Goal: Information Seeking & Learning: Understand process/instructions

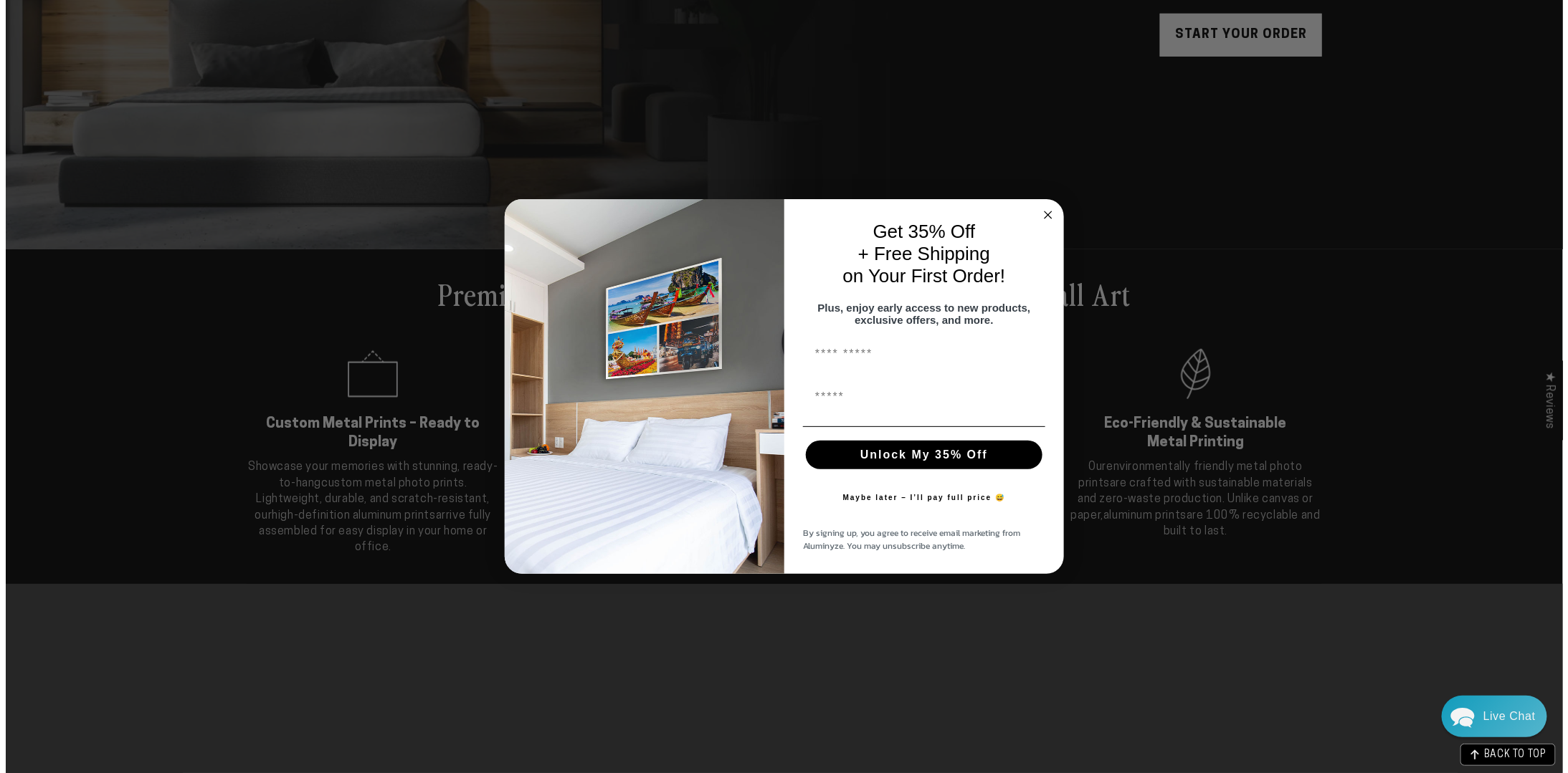
scroll to position [432, 0]
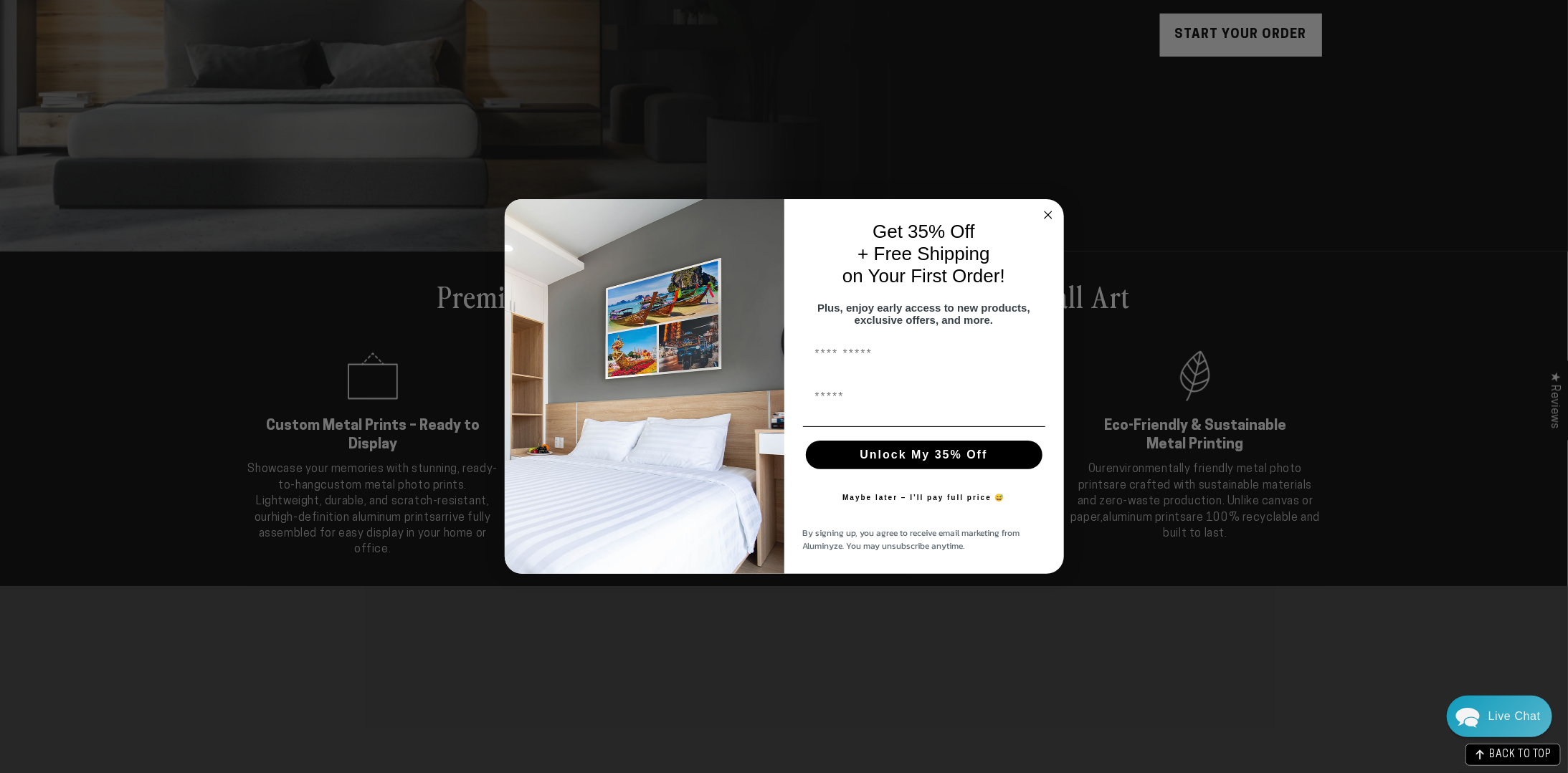
drag, startPoint x: 1046, startPoint y: 210, endPoint x: 1025, endPoint y: 217, distance: 22.1
click at [1046, 212] on icon "Close dialog" at bounding box center [1048, 215] width 7 height 7
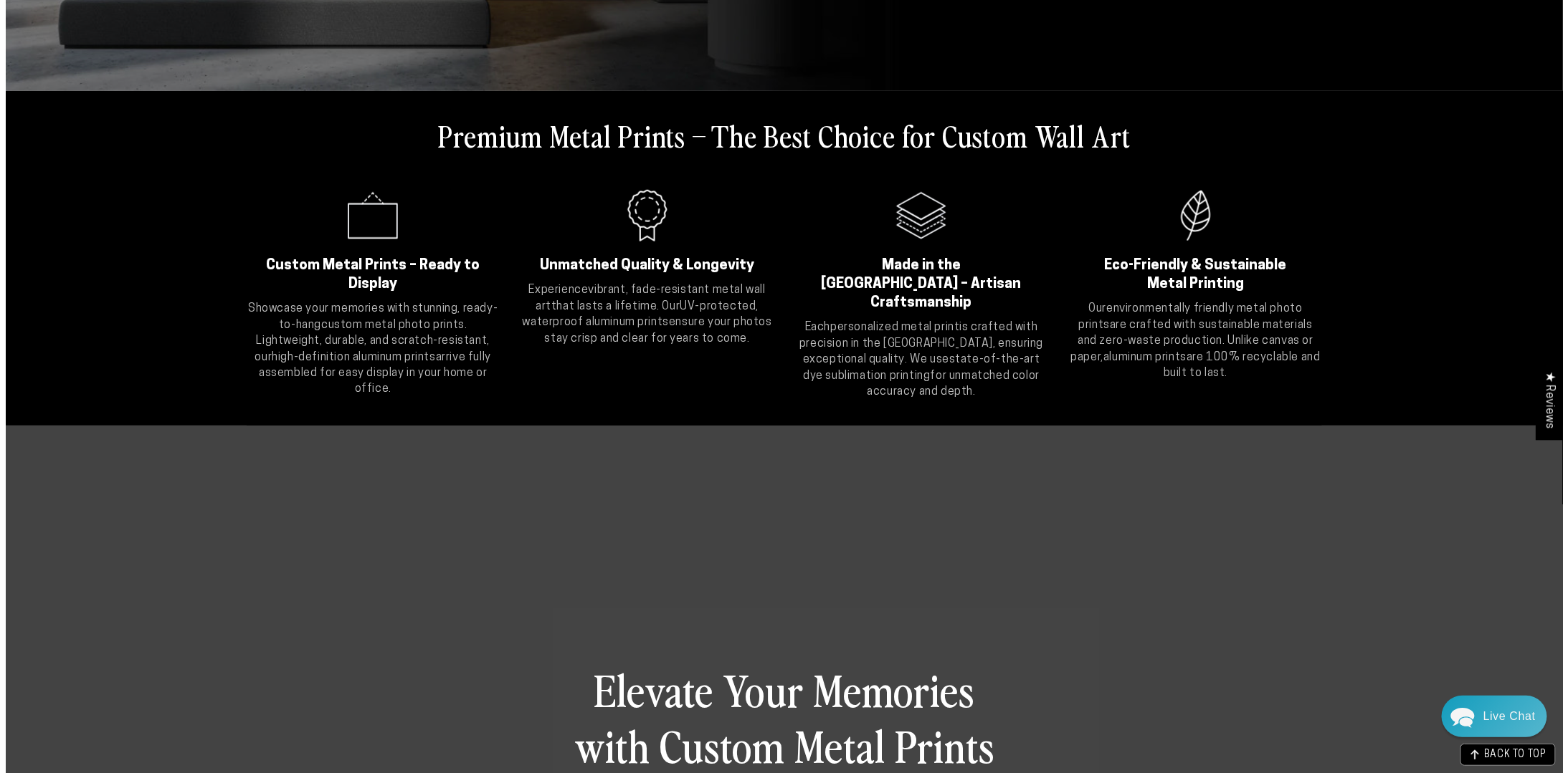
scroll to position [0, 0]
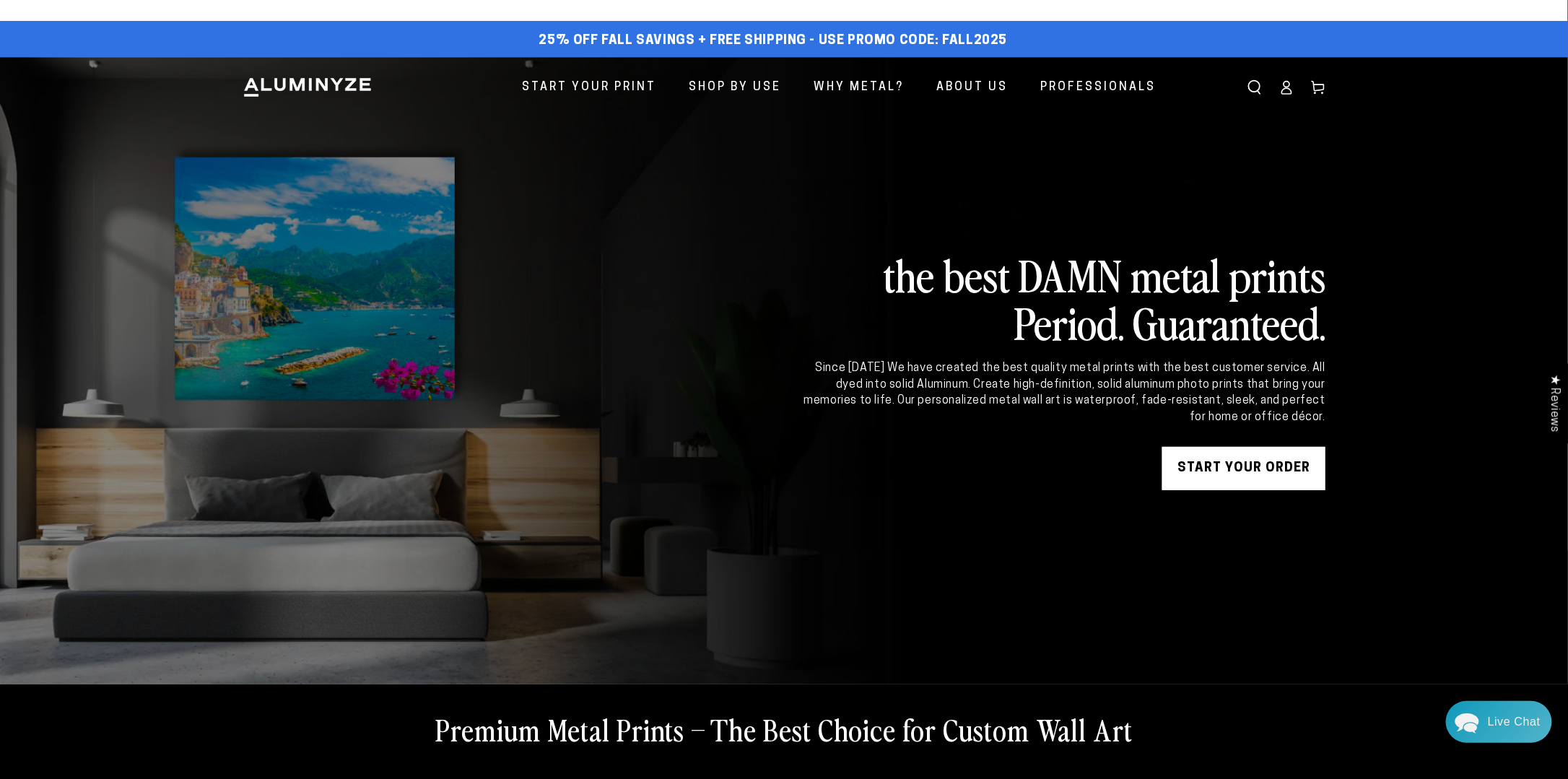
click at [1253, 86] on icon "Search our site" at bounding box center [1254, 87] width 14 height 14
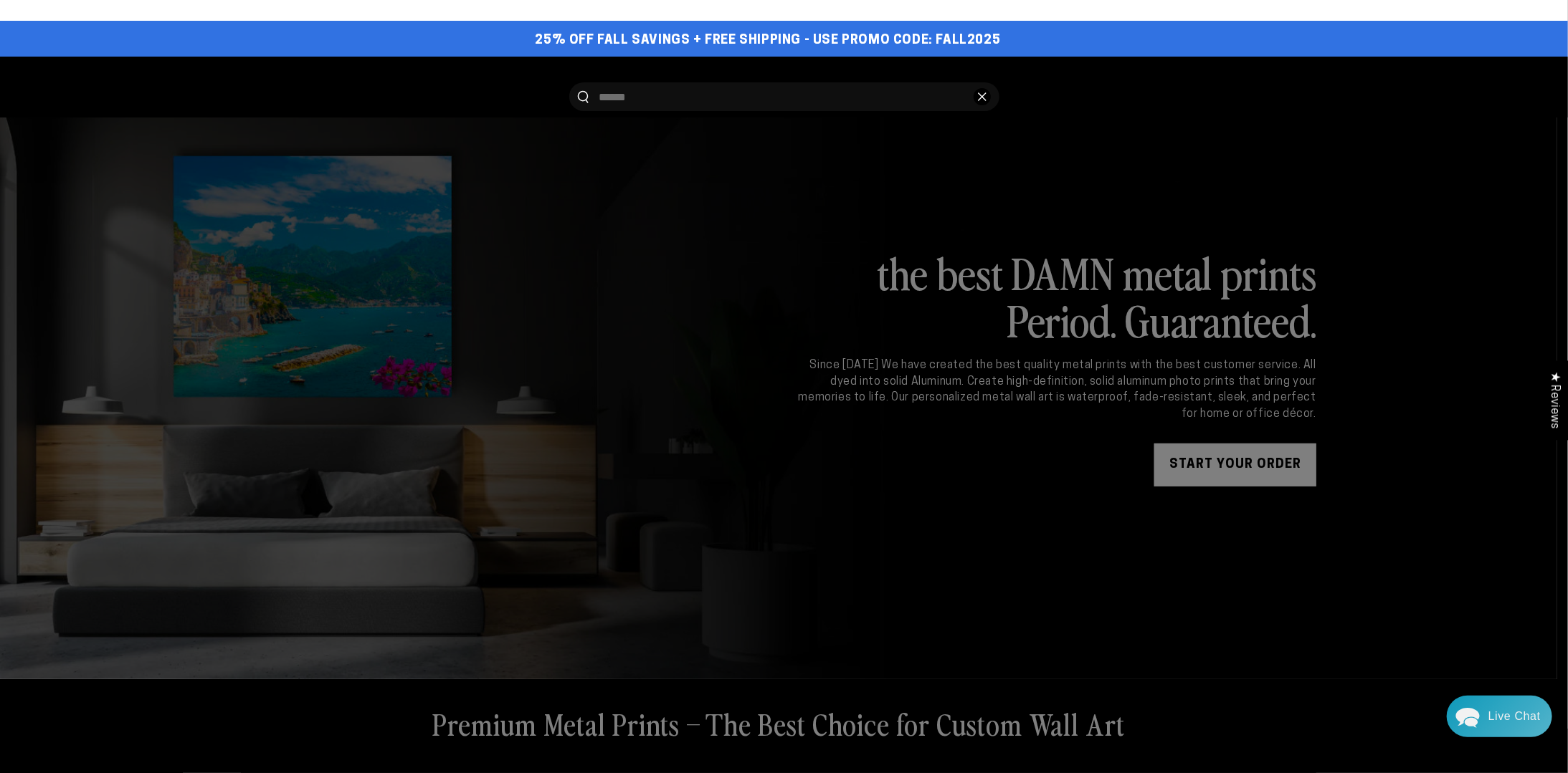
click at [701, 85] on input "Search our site" at bounding box center [781, 96] width 364 height 29
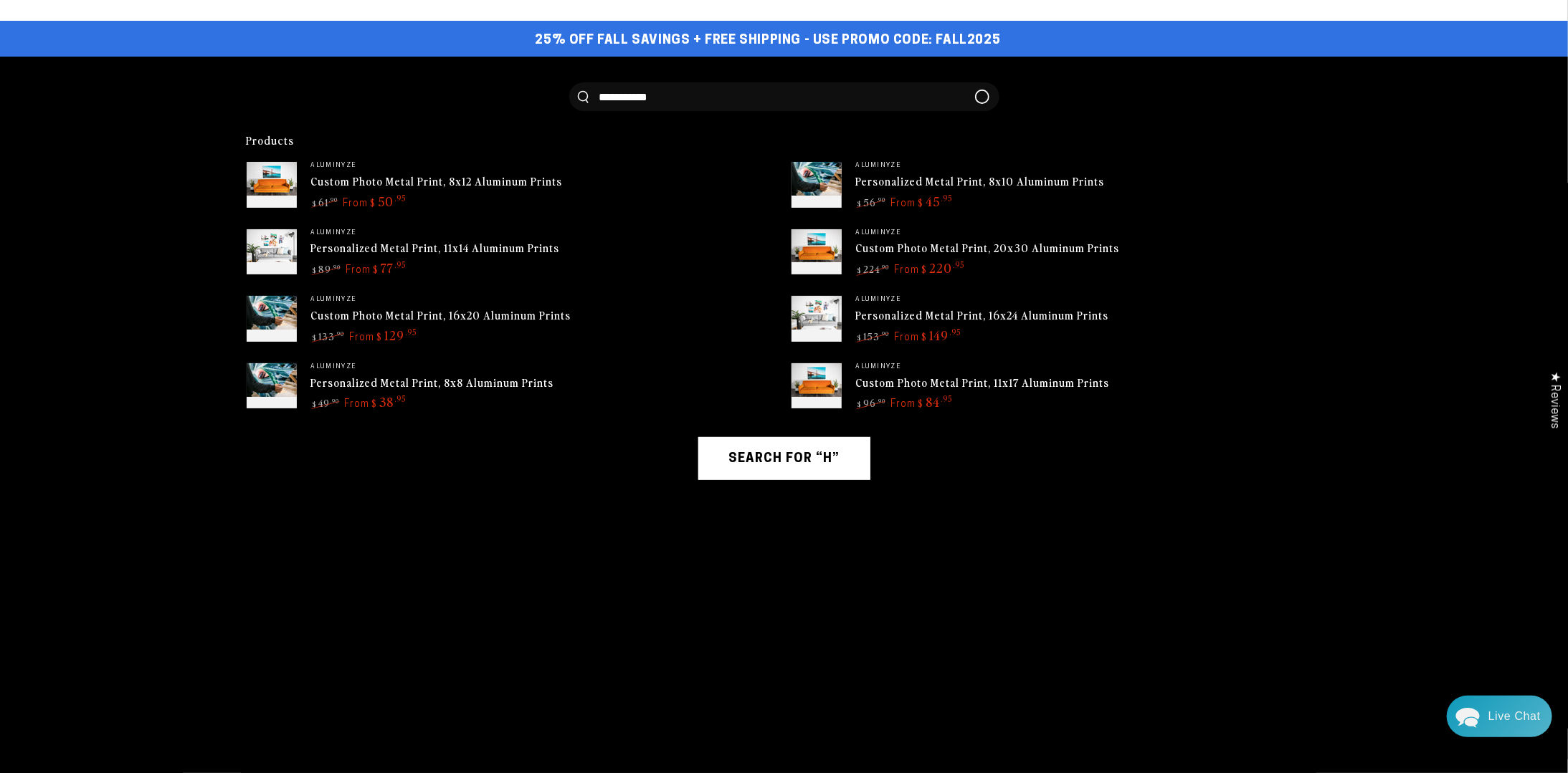
type input "**********"
click at [578, 91] on button "Search our site" at bounding box center [583, 96] width 11 height 12
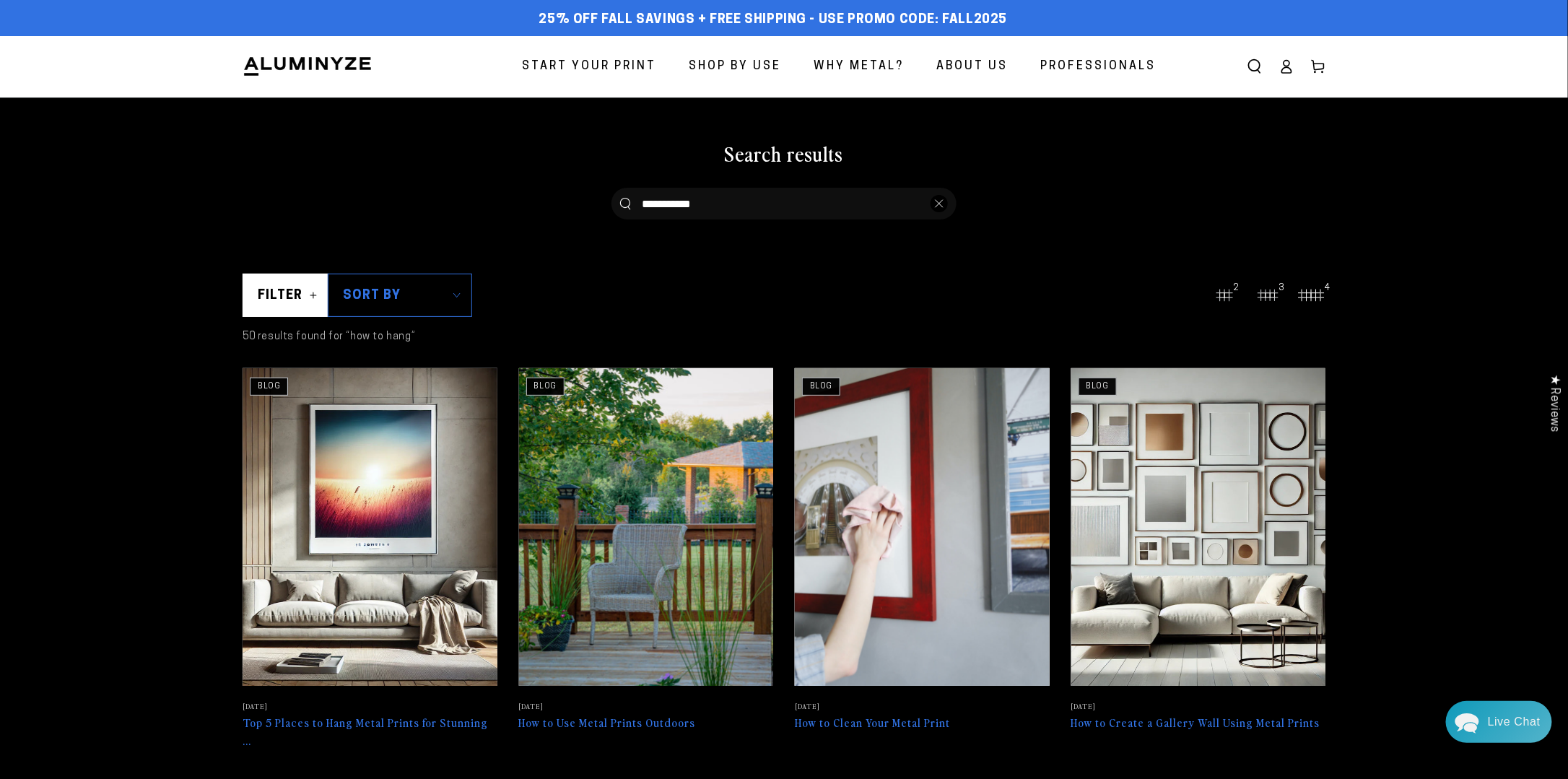
click at [847, 67] on span "Why Metal?" at bounding box center [858, 66] width 90 height 21
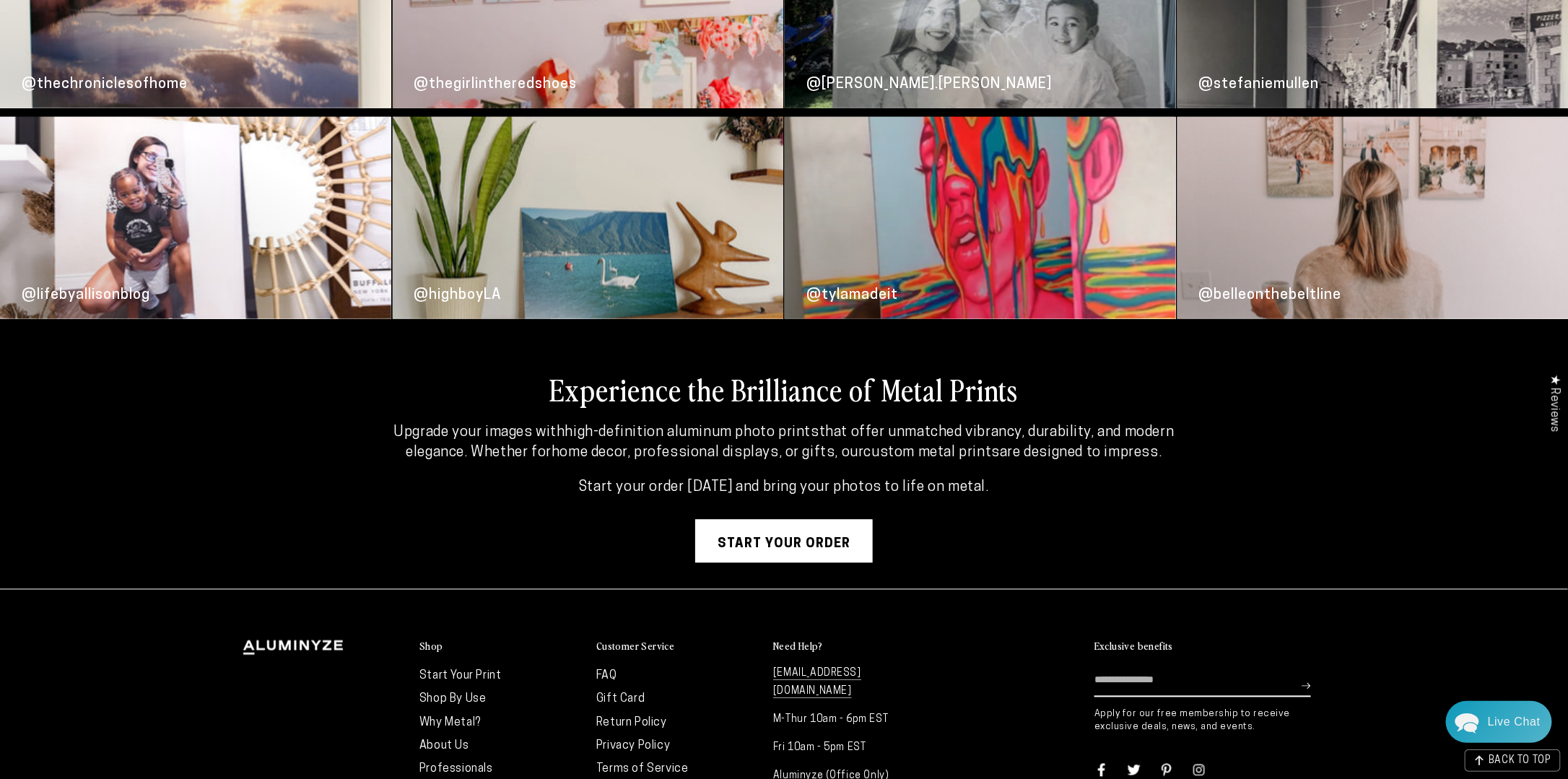
scroll to position [3886, 0]
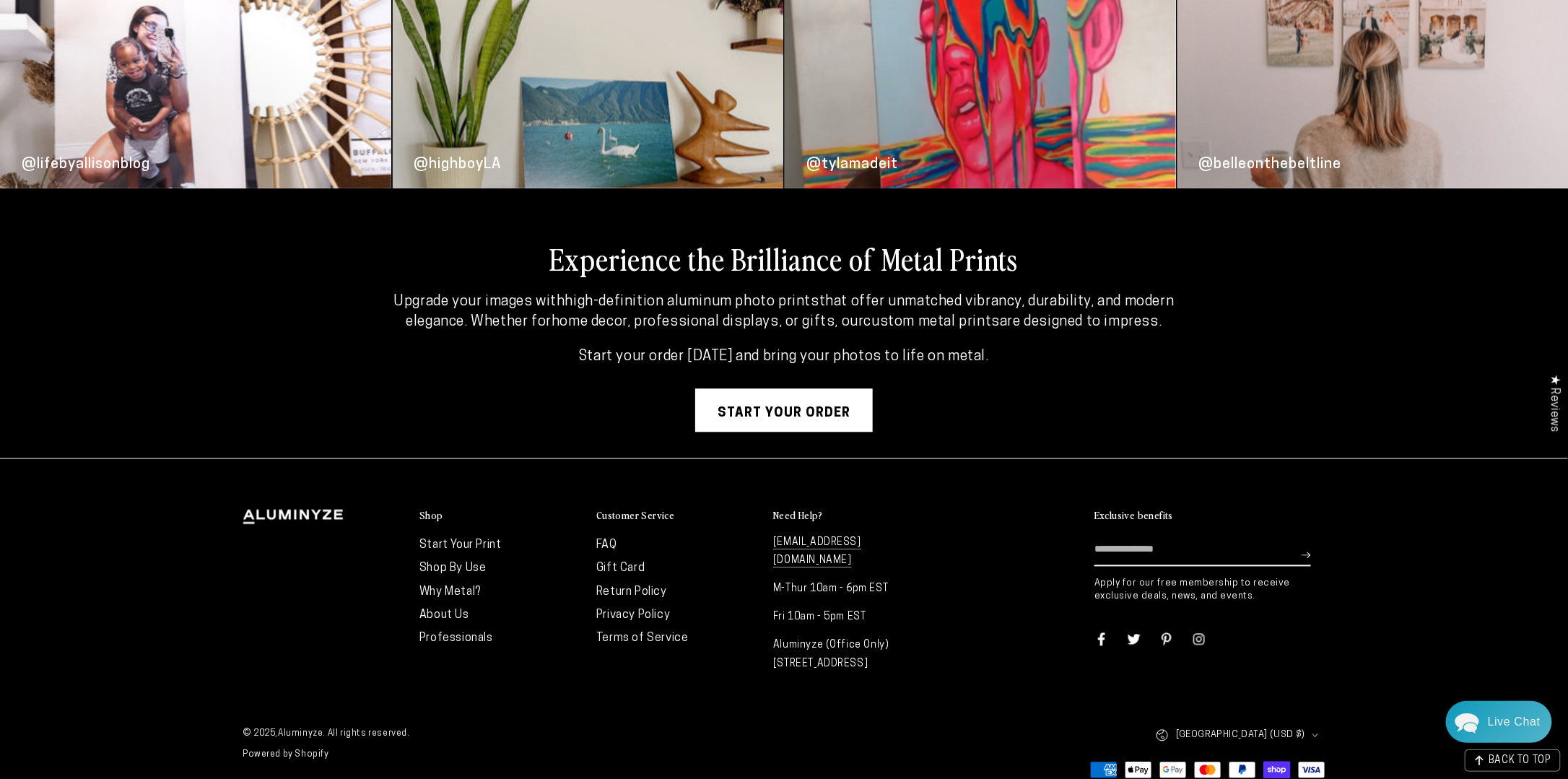
click at [599, 543] on link "FAQ" at bounding box center [606, 546] width 21 height 12
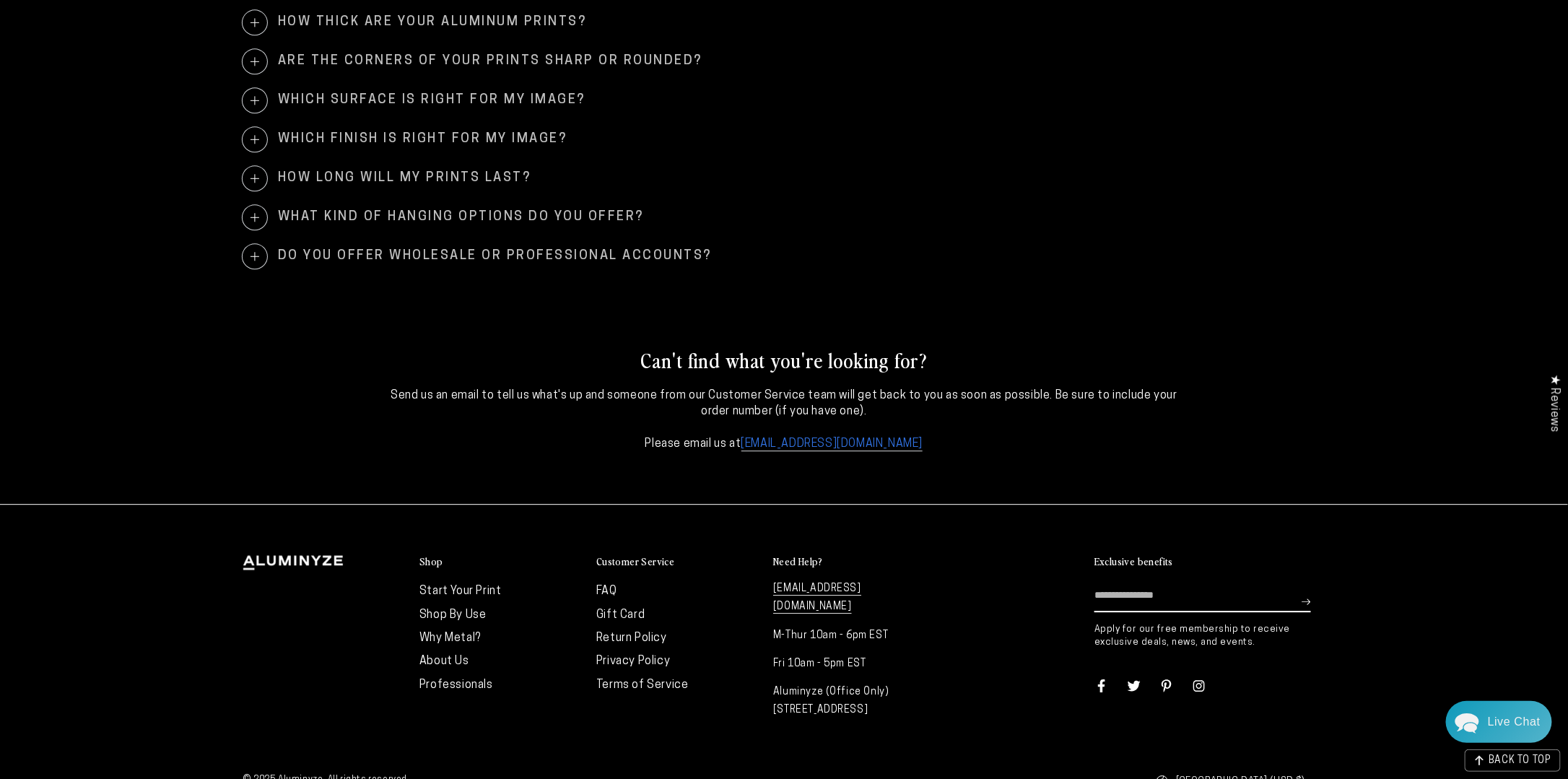
scroll to position [1794, 0]
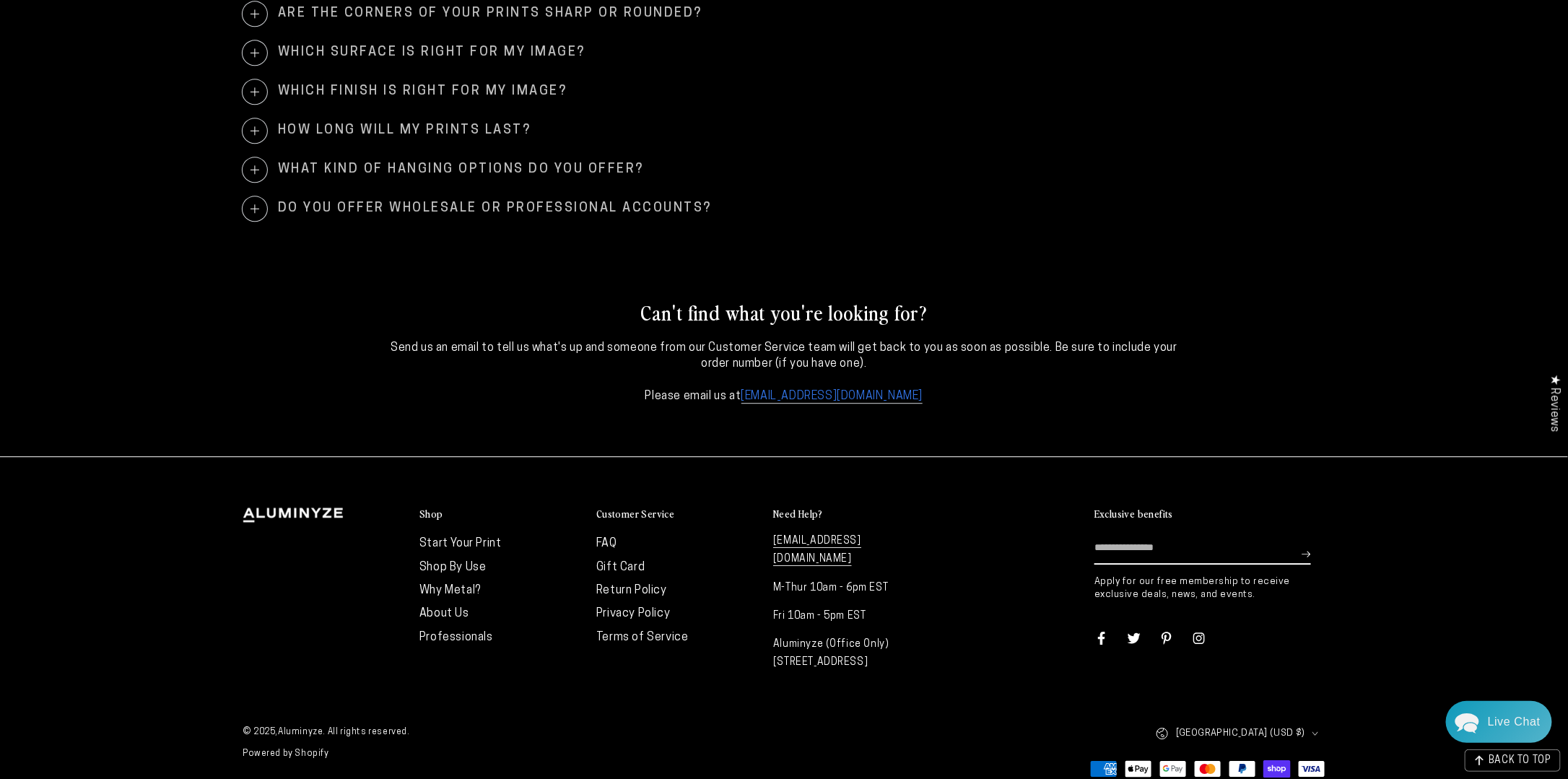
click at [857, 390] on link "info@Aluminyze.com" at bounding box center [832, 397] width 182 height 13
click at [217, 368] on div "Can't find what you're looking for? Send us an email to tell us what's up and s…" at bounding box center [784, 351] width 1155 height 209
drag, startPoint x: 852, startPoint y: 395, endPoint x: 1111, endPoint y: 179, distance: 337.2
click at [1111, 179] on span "What kind of hanging options do you offer?" at bounding box center [784, 170] width 1082 height 25
